Goal: Information Seeking & Learning: Learn about a topic

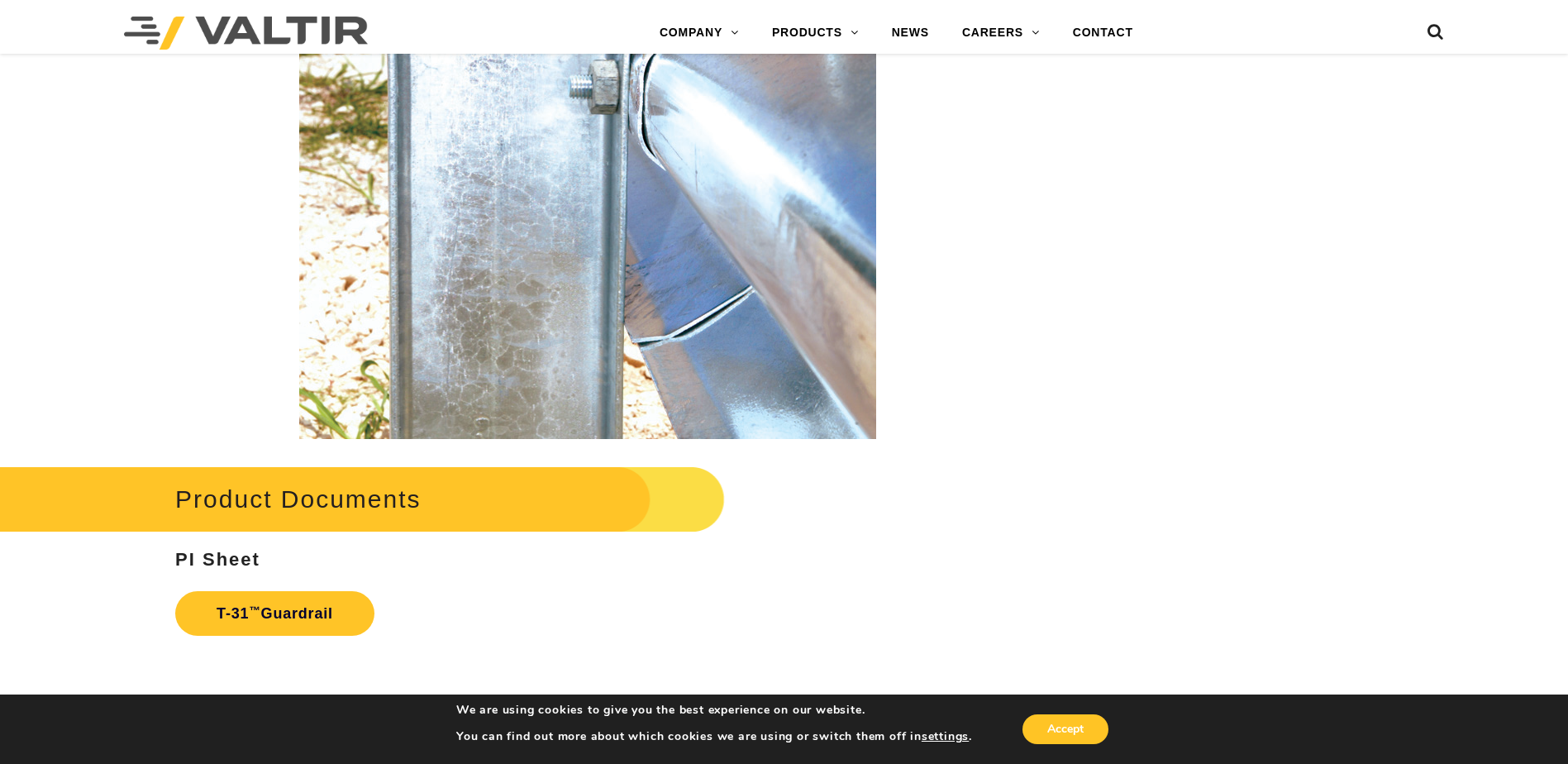
scroll to position [2812, 0]
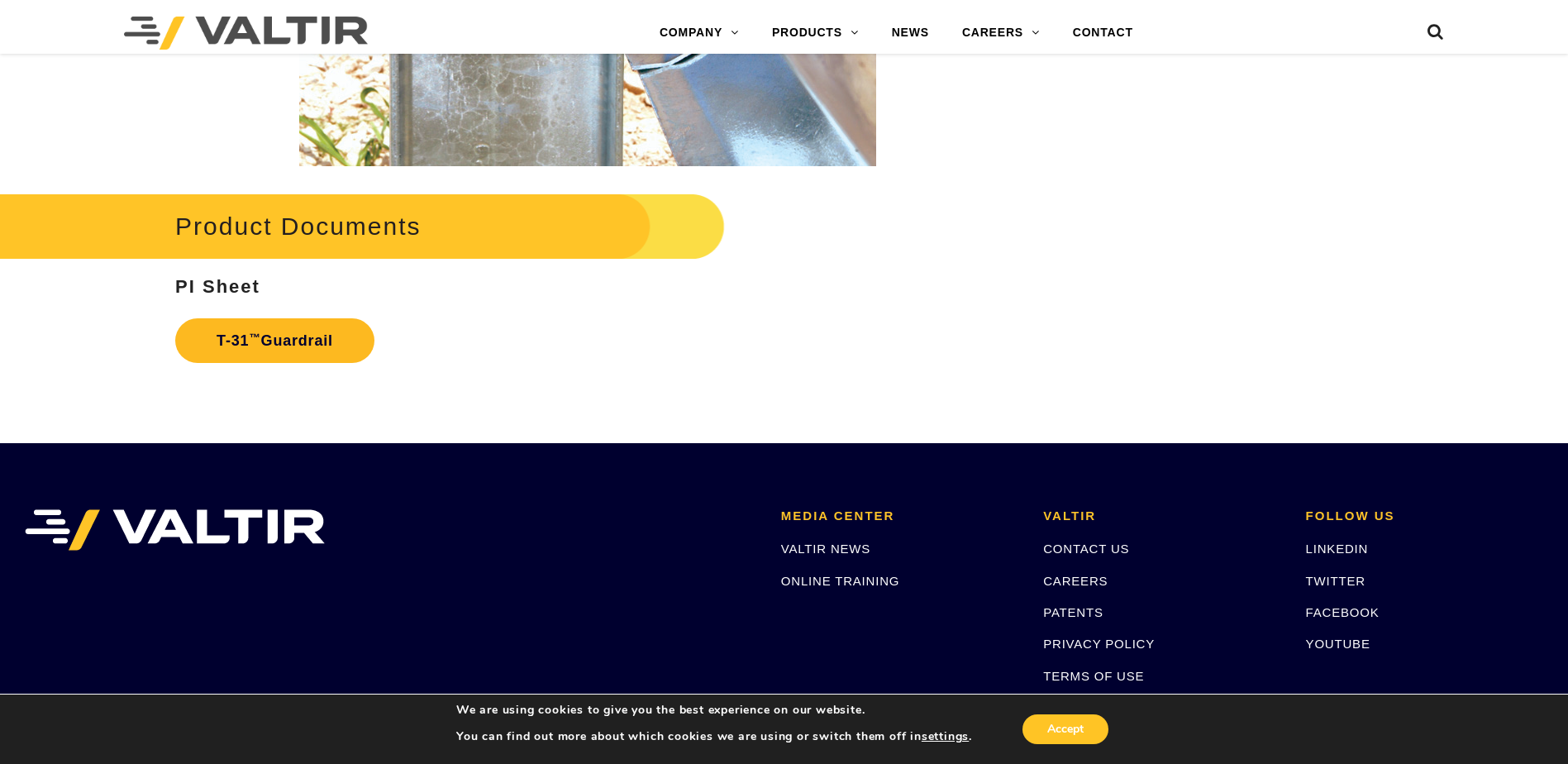
click at [292, 342] on link "T-31 ™ Guardrail" at bounding box center [275, 341] width 200 height 45
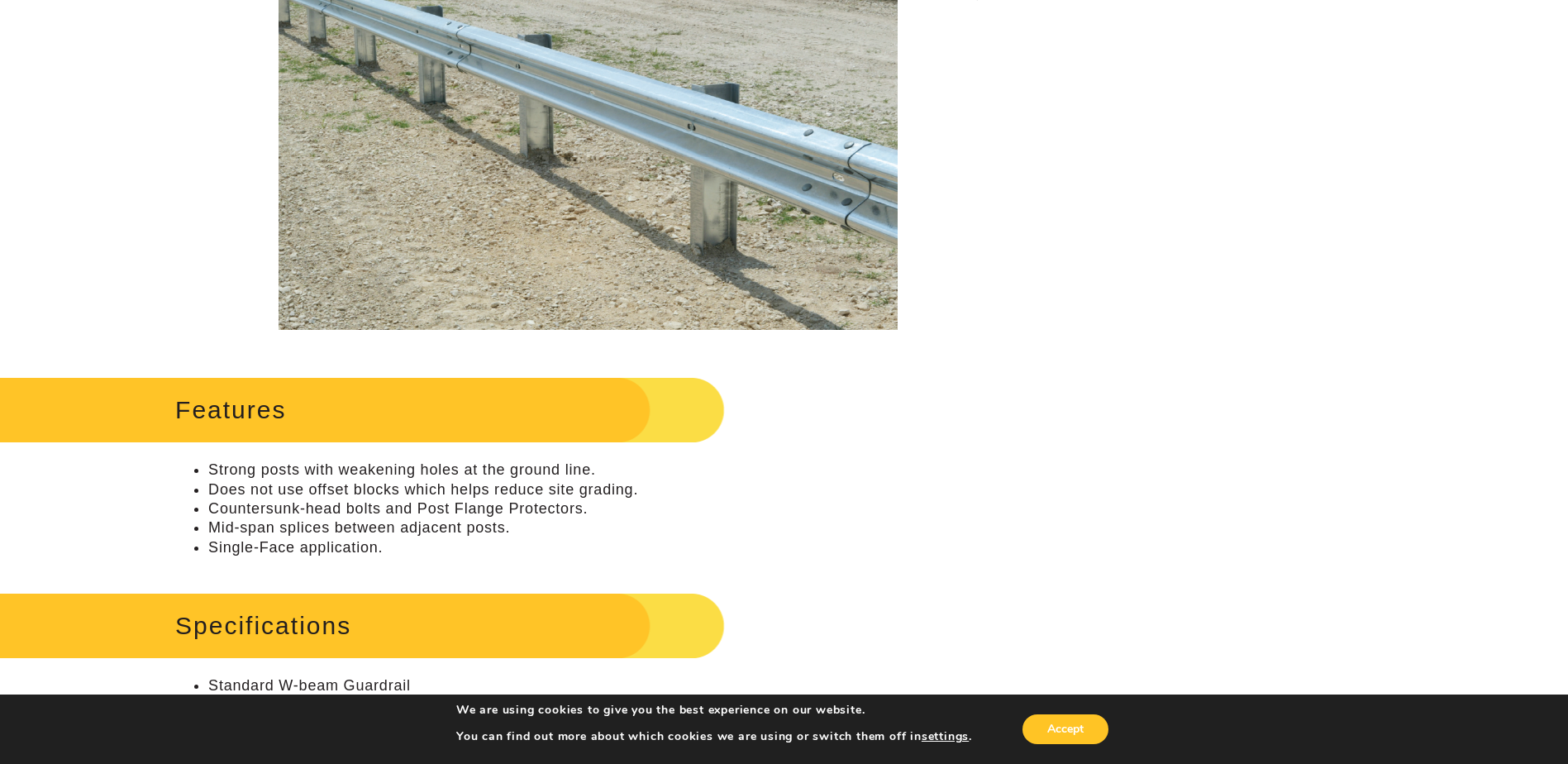
scroll to position [0, 0]
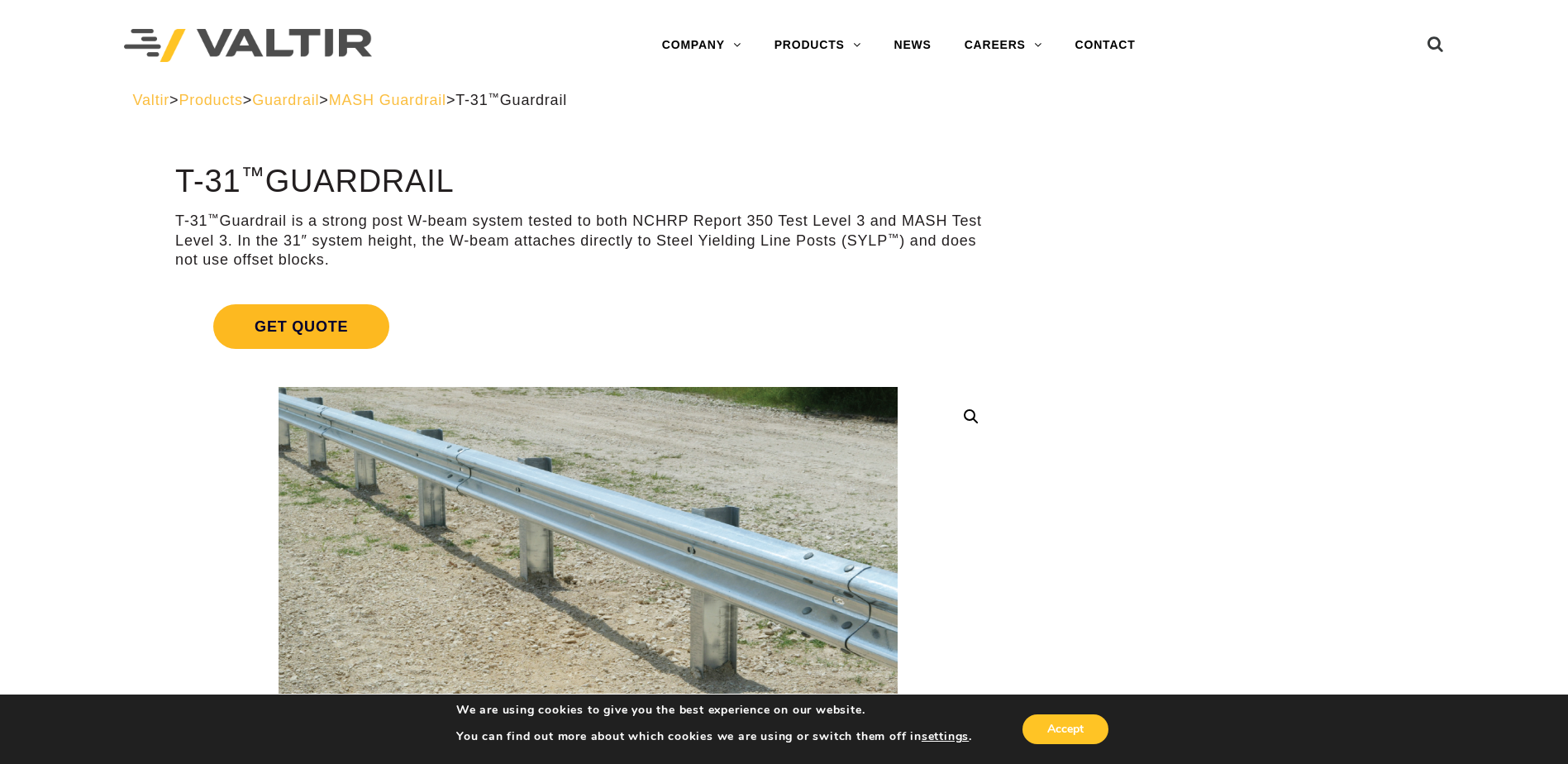
click at [248, 326] on span "Get Quote" at bounding box center [301, 326] width 176 height 45
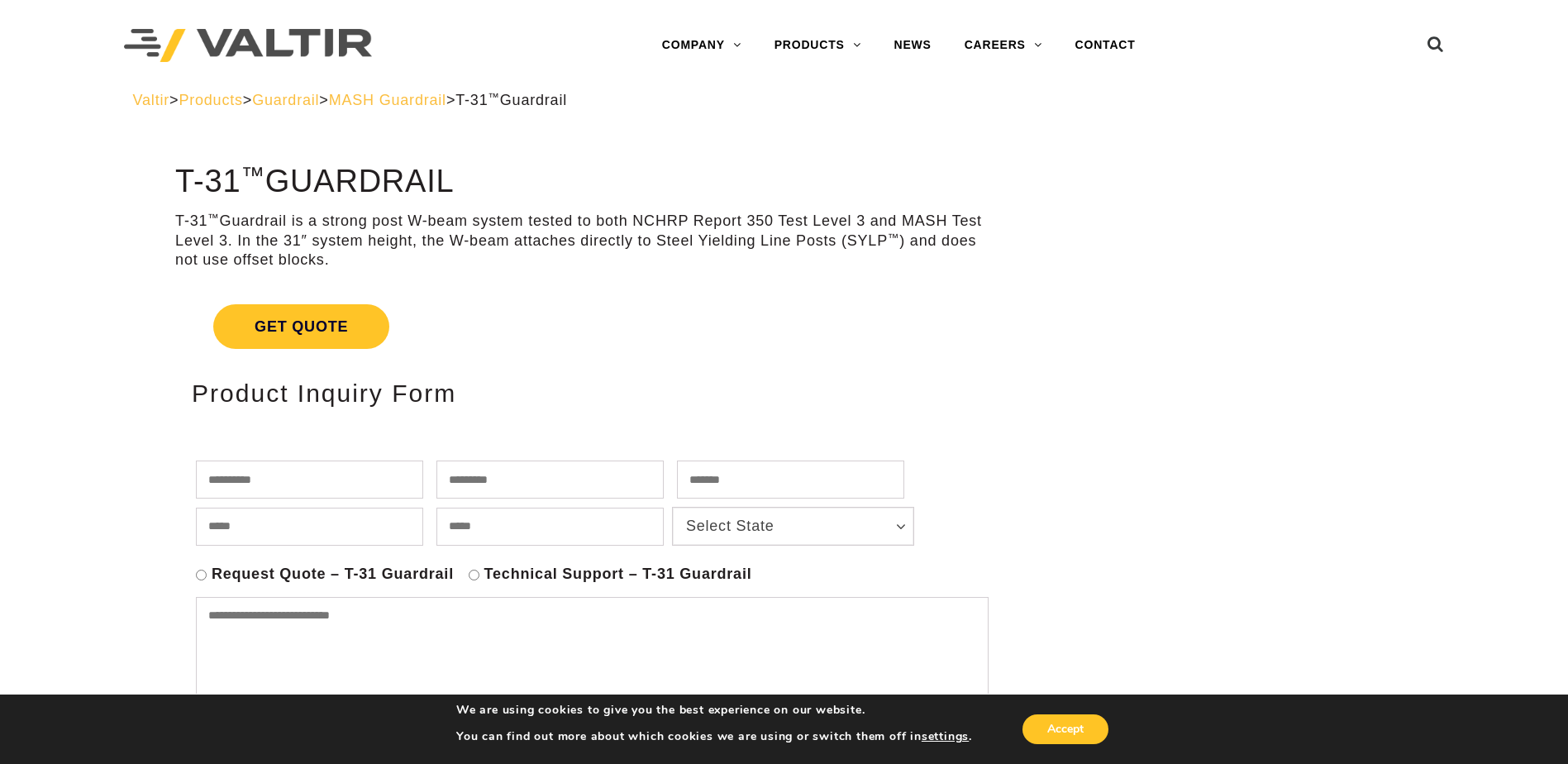
click at [316, 99] on span "Guardrail" at bounding box center [285, 99] width 67 height 17
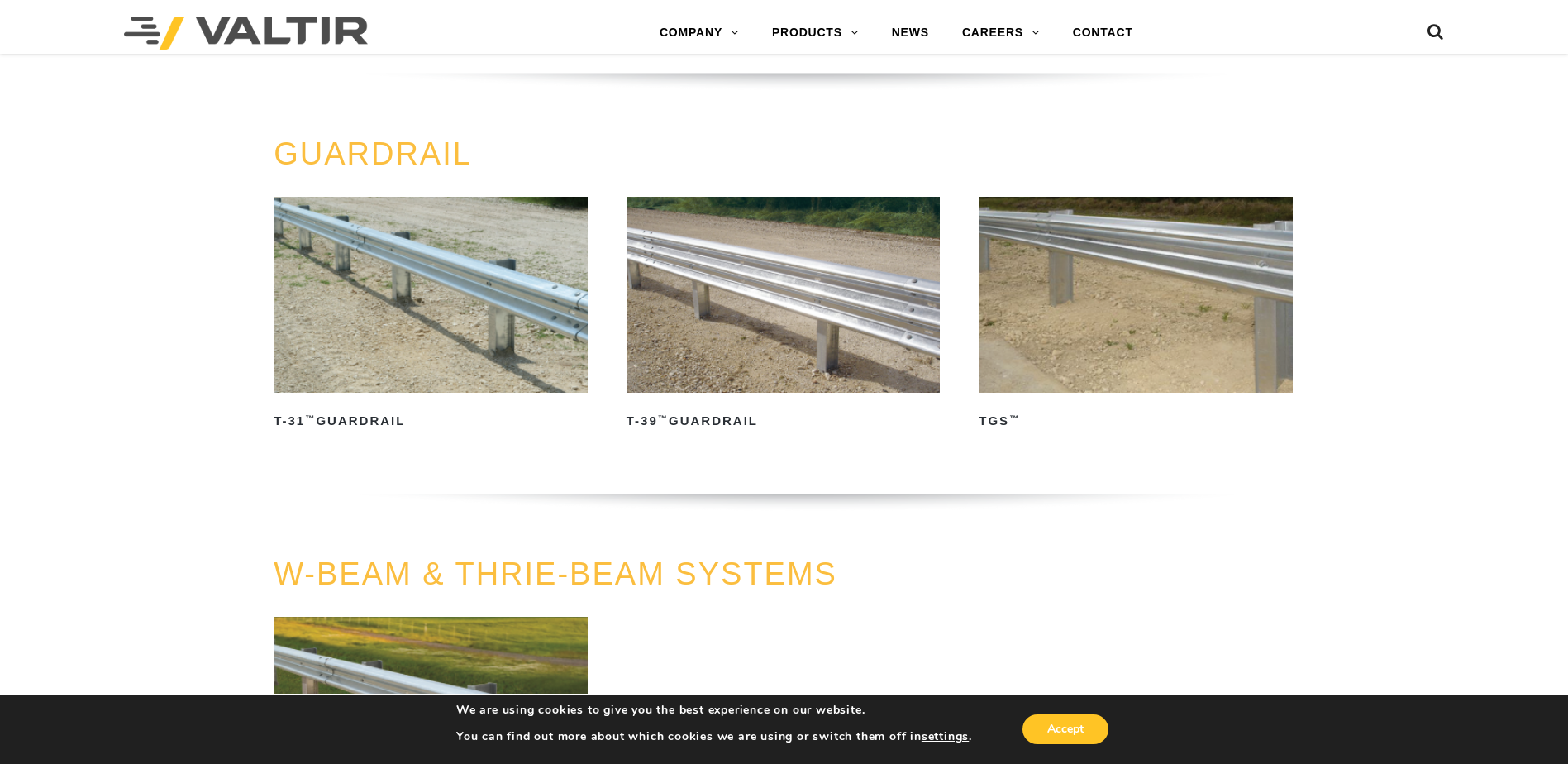
scroll to position [993, 0]
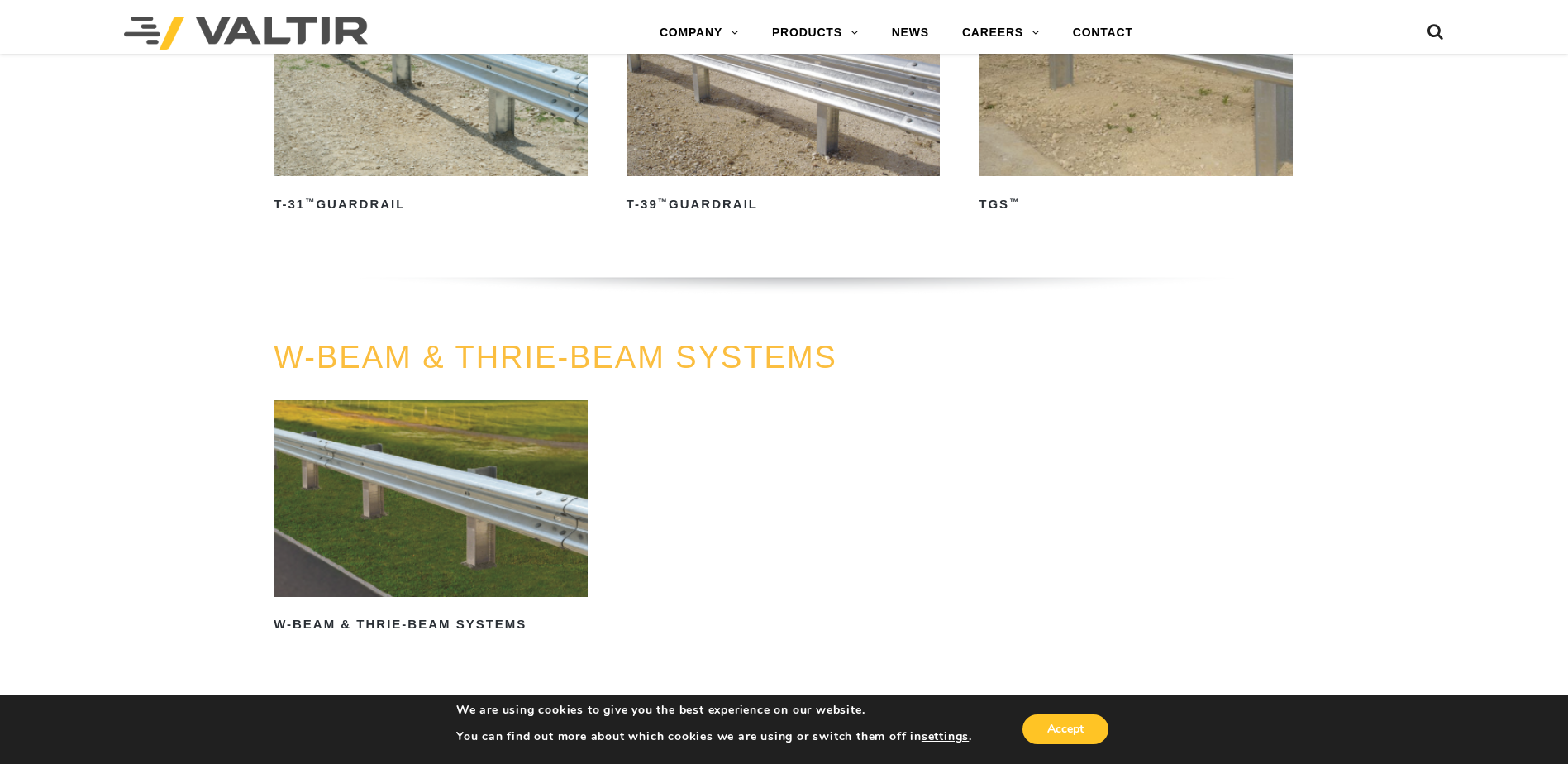
click at [427, 483] on img at bounding box center [430, 498] width 315 height 196
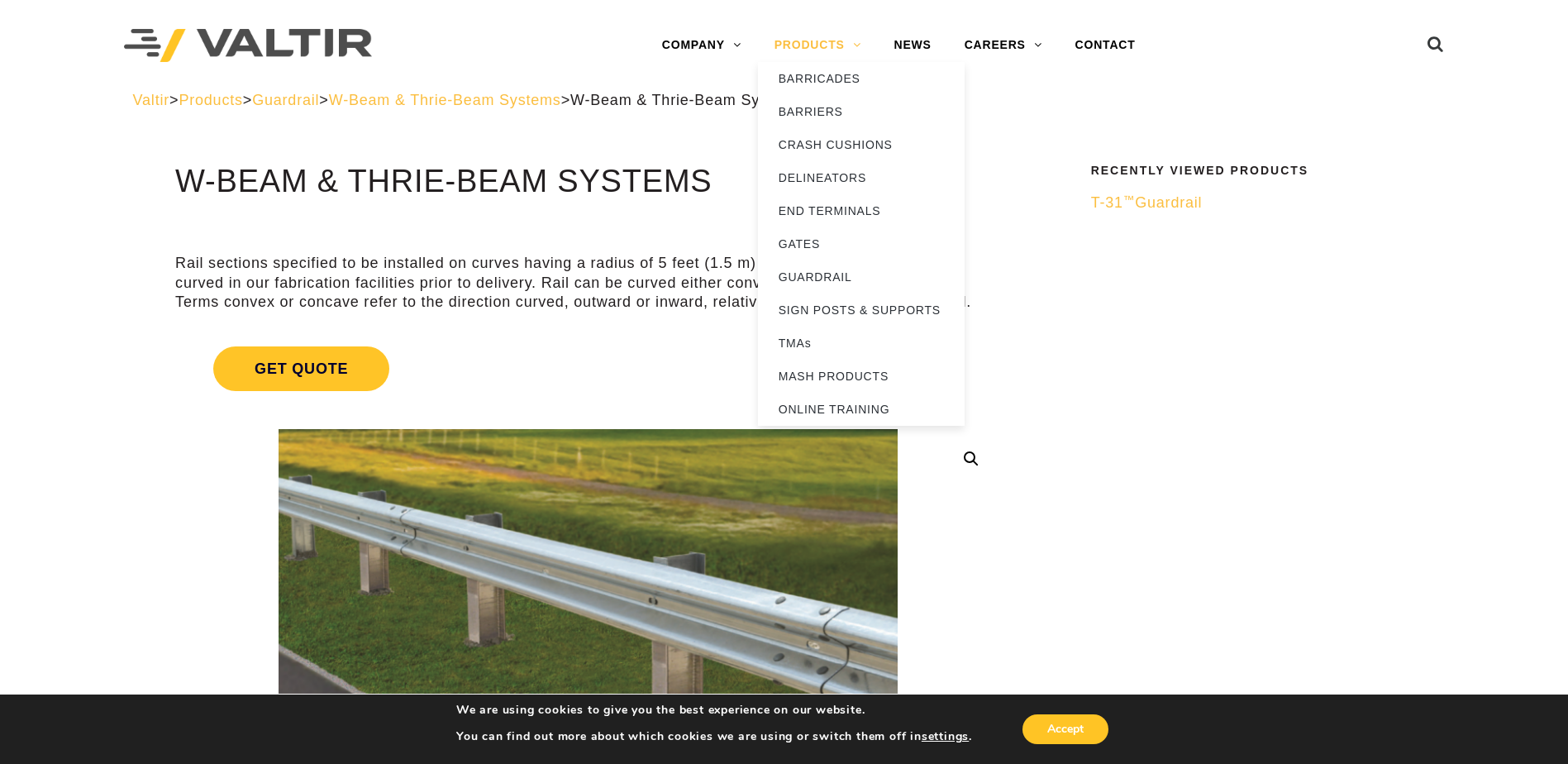
click at [793, 43] on link "PRODUCTS" at bounding box center [817, 46] width 120 height 33
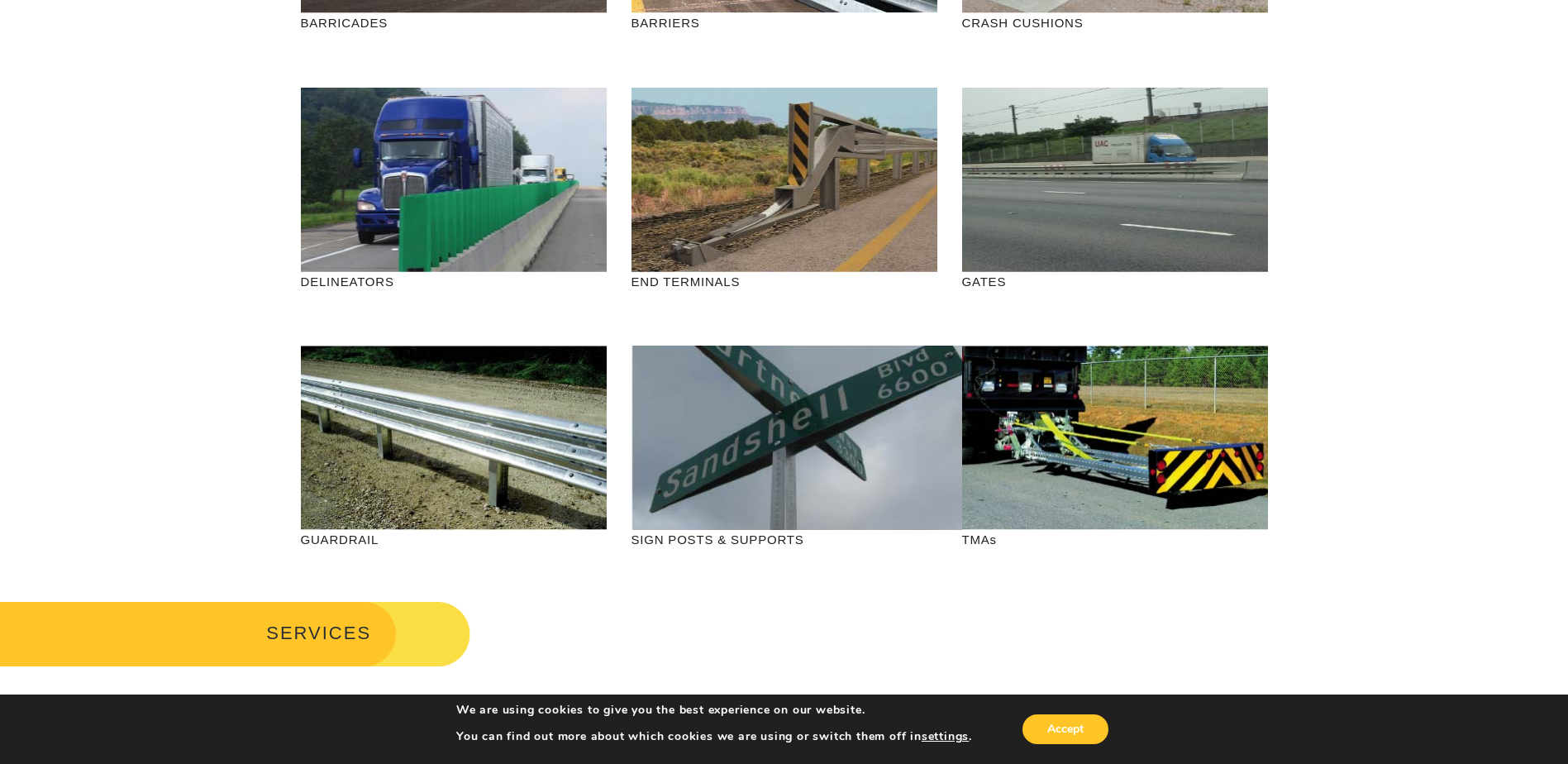
scroll to position [413, 0]
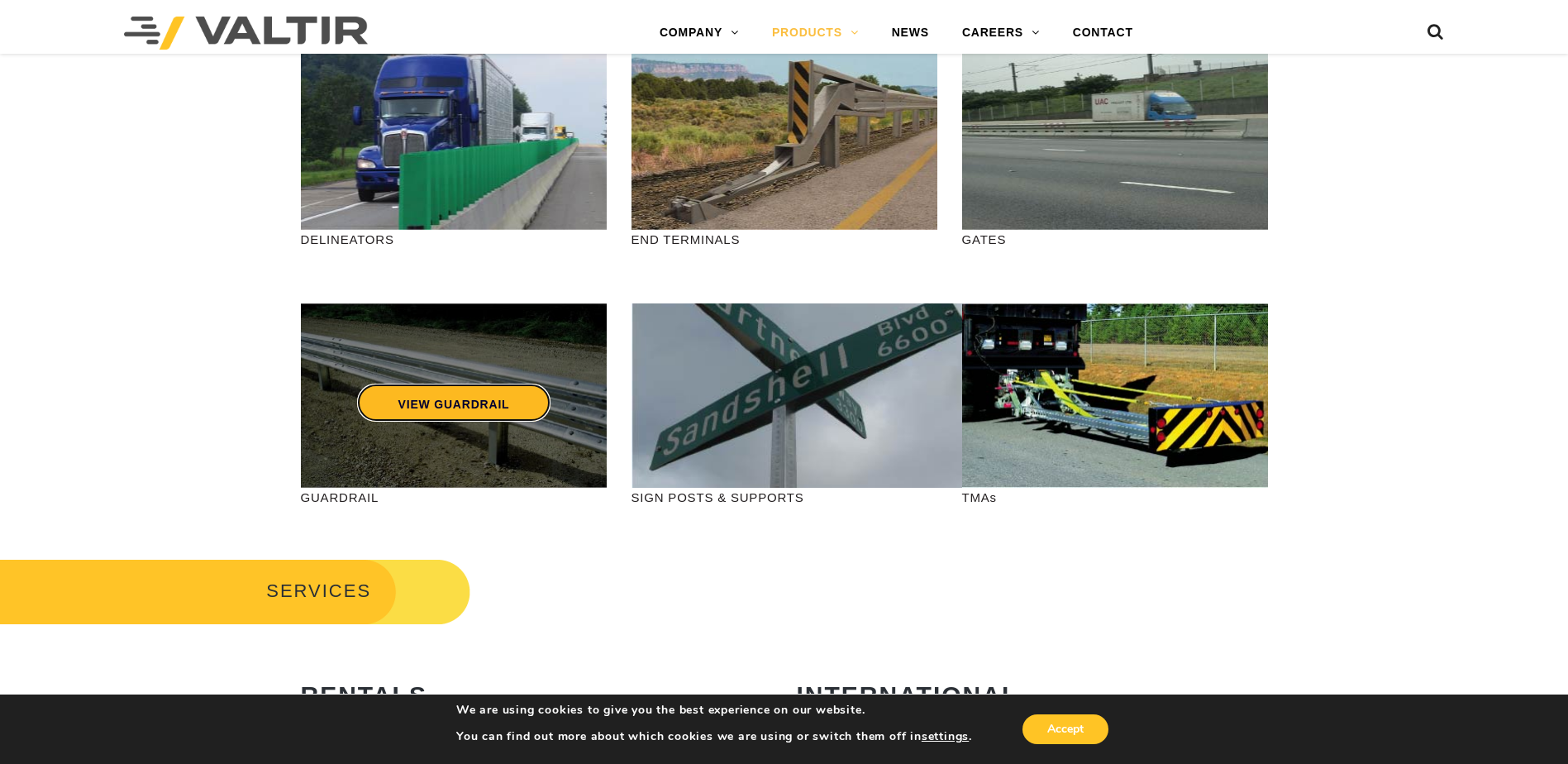
click at [423, 408] on link "VIEW GUARDRAIL" at bounding box center [453, 402] width 194 height 38
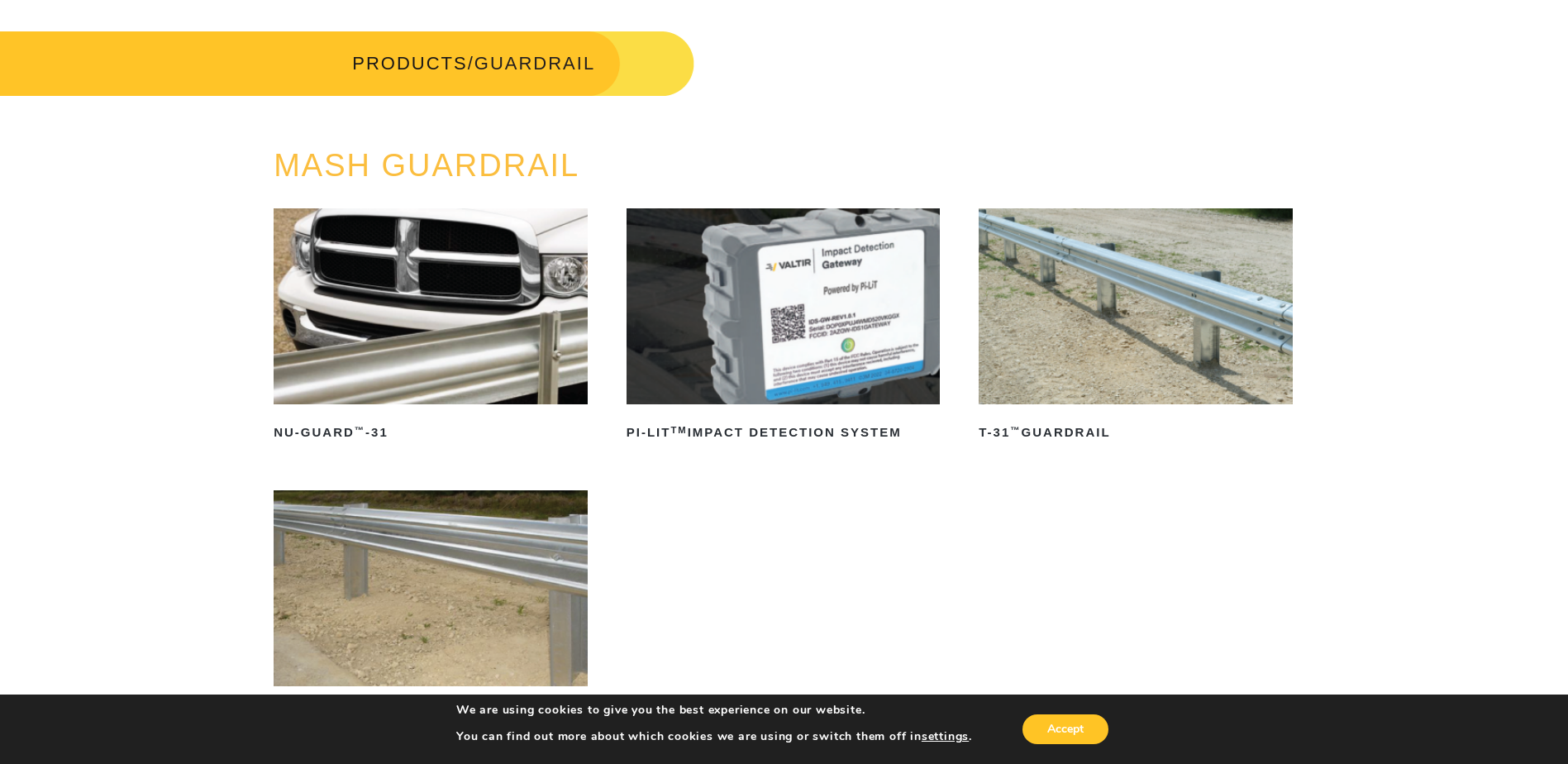
scroll to position [166, 0]
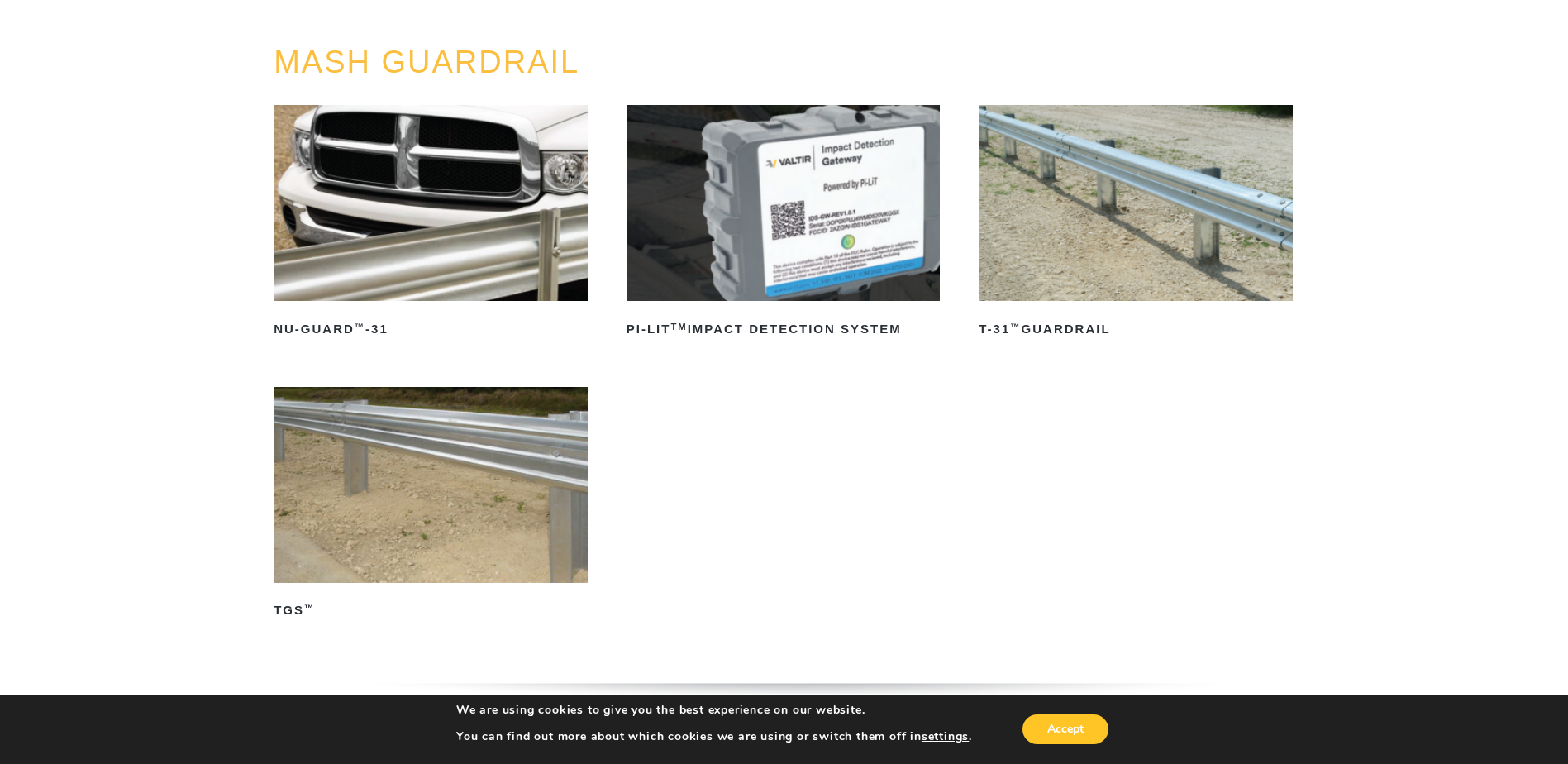
click at [440, 217] on img at bounding box center [430, 203] width 315 height 196
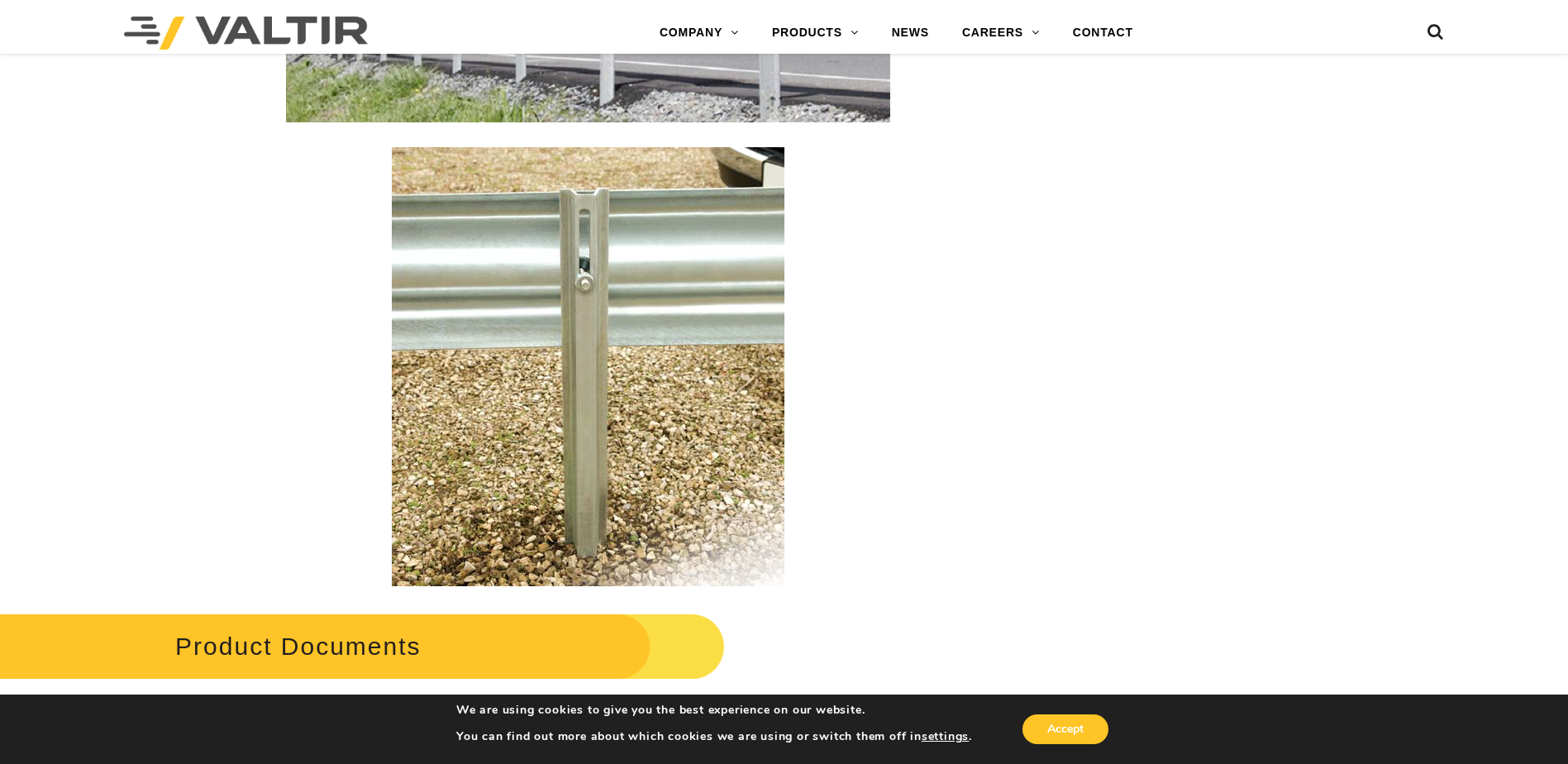
scroll to position [2647, 0]
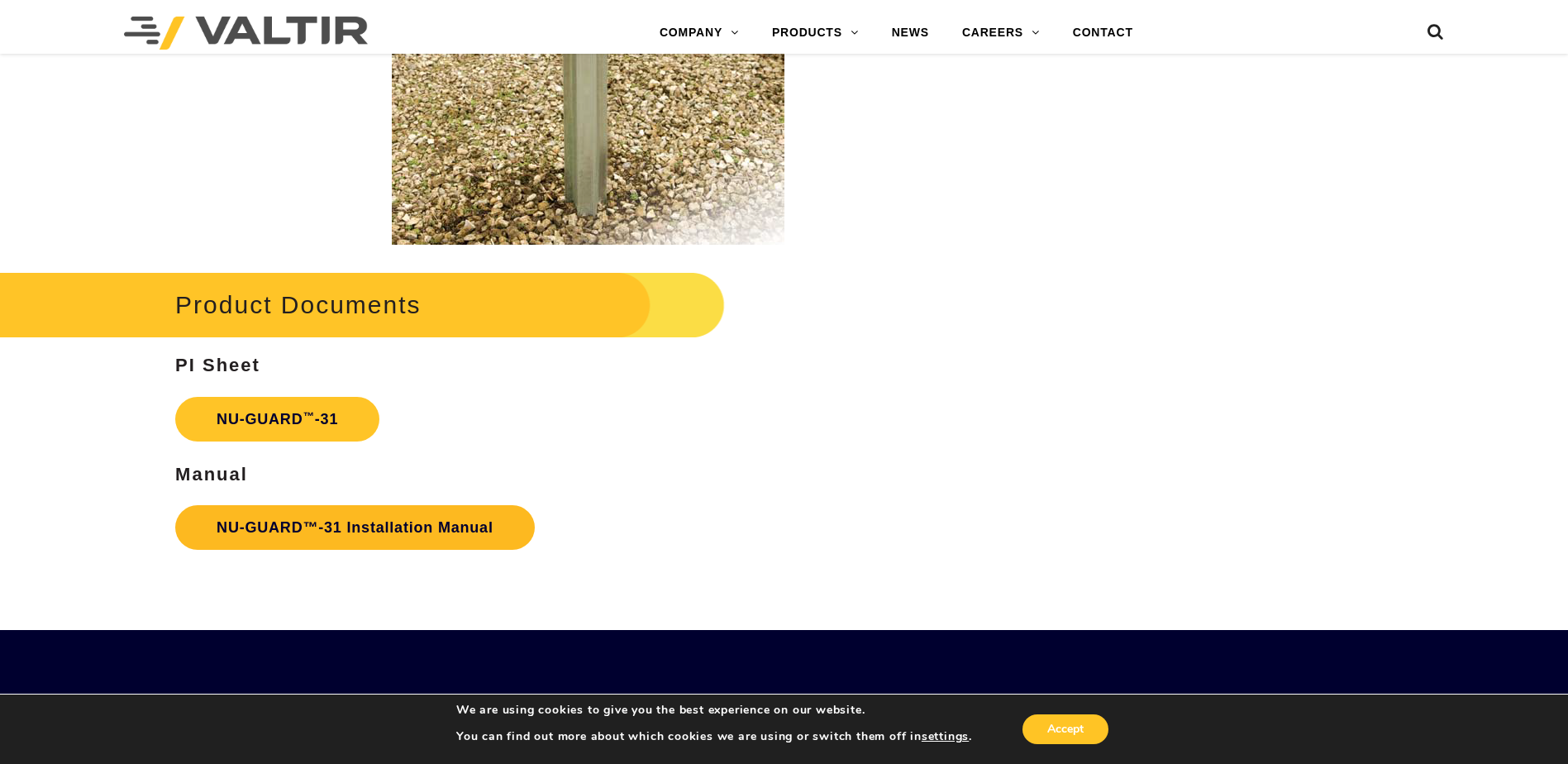
click at [348, 534] on link "NU-GUARD™-31 Installation Manual" at bounding box center [355, 528] width 359 height 45
